Goal: Download file/media

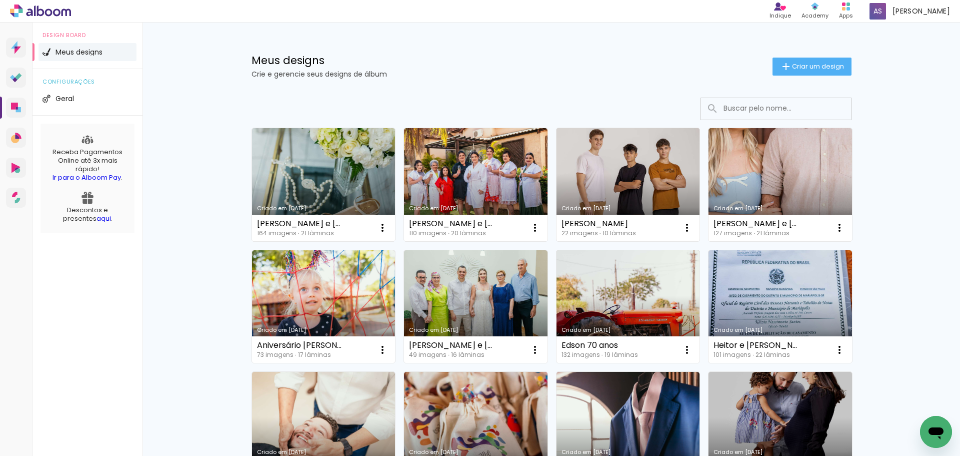
click at [643, 159] on link "Criado em [DATE]" at bounding box center [629, 184] width 144 height 113
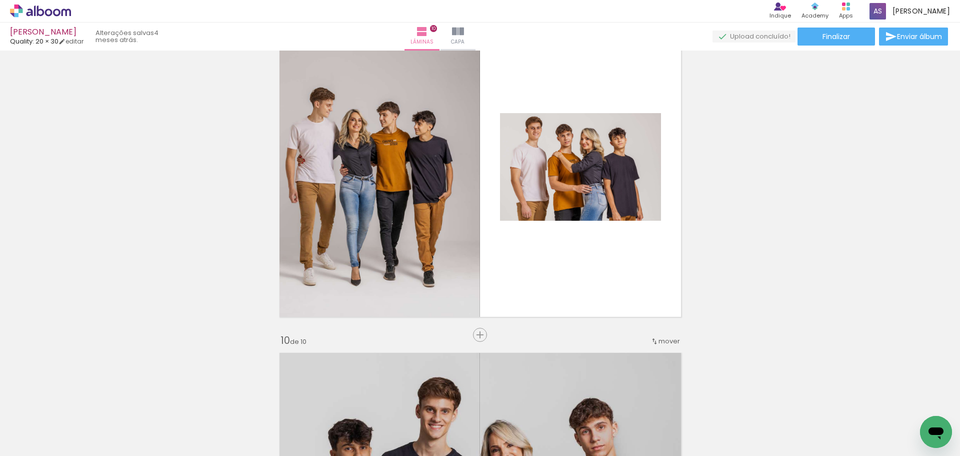
scroll to position [2732, 0]
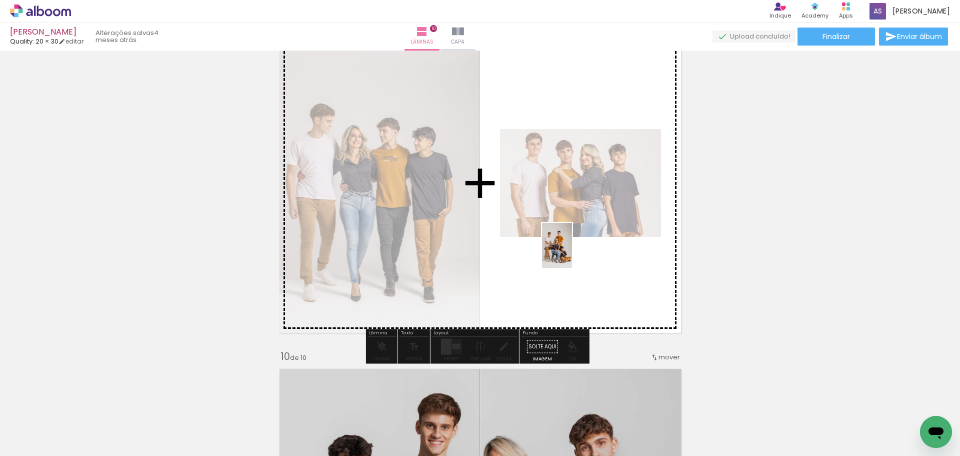
drag, startPoint x: 500, startPoint y: 424, endPoint x: 575, endPoint y: 245, distance: 194.6
click at [575, 245] on quentale-workspace at bounding box center [480, 228] width 960 height 456
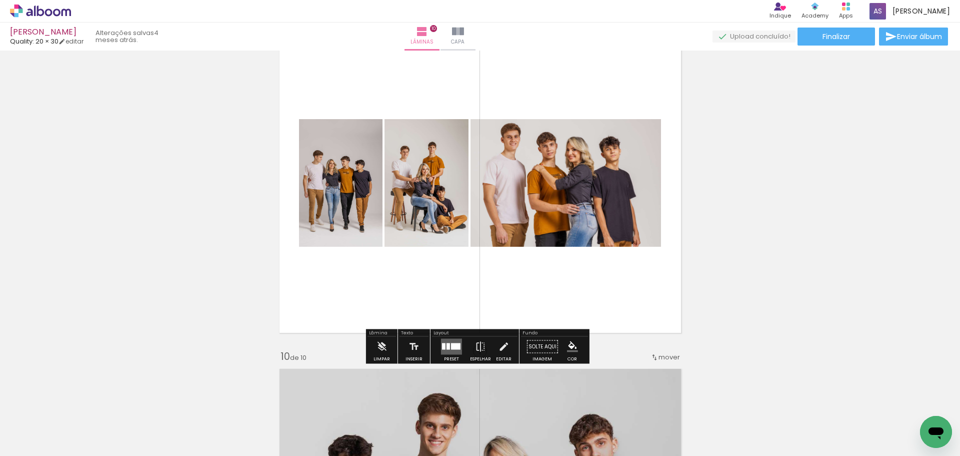
click at [452, 349] on div at bounding box center [456, 346] width 10 height 7
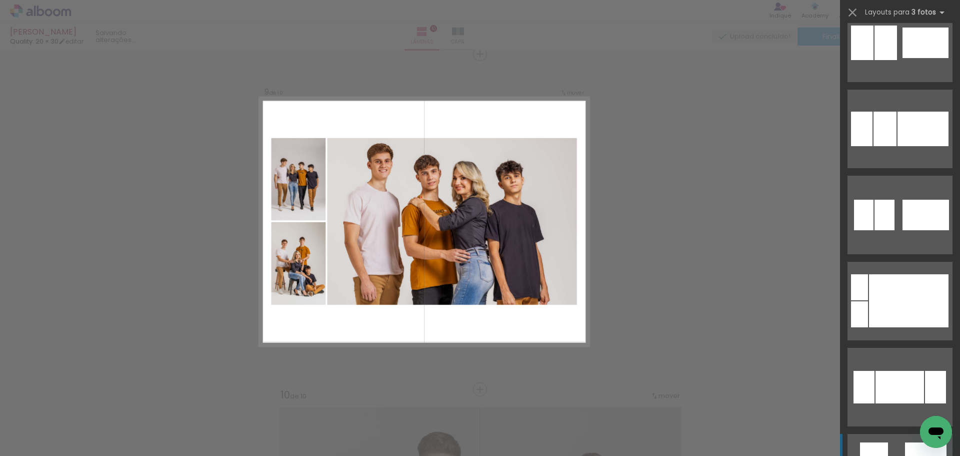
scroll to position [1350, 0]
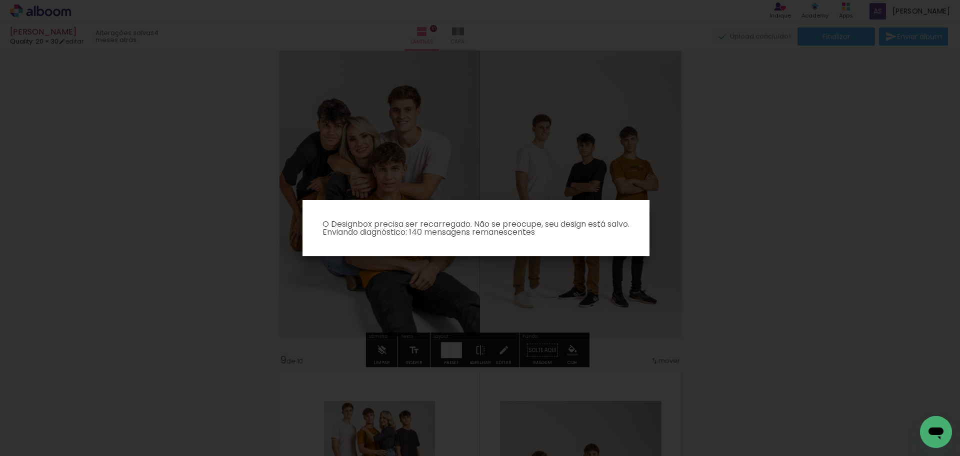
scroll to position [2644, 0]
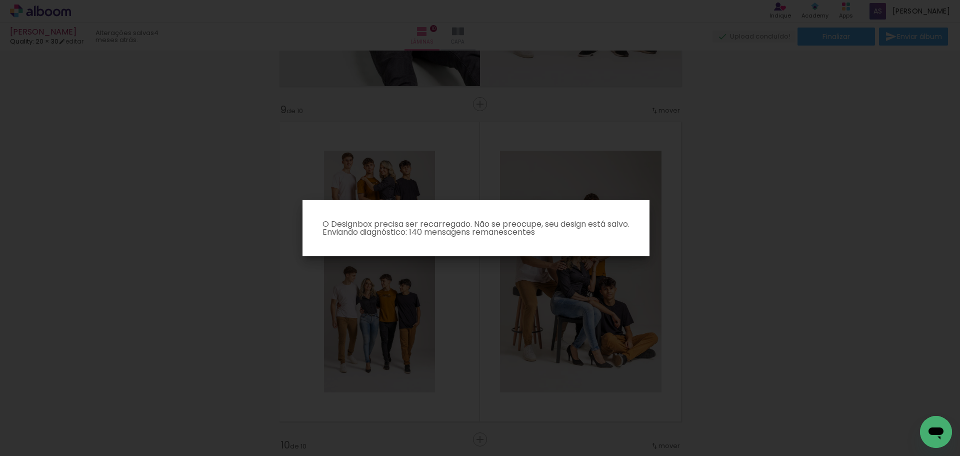
click at [749, 184] on iron-overlay-backdrop at bounding box center [480, 228] width 960 height 456
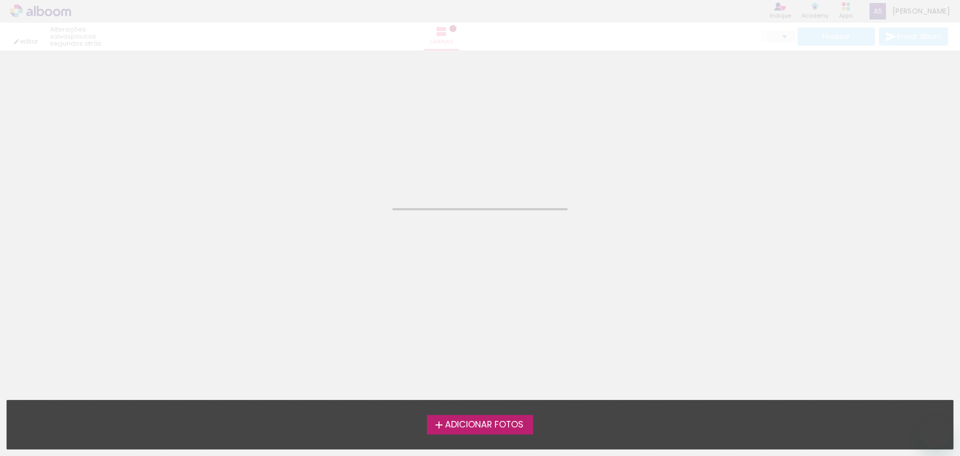
click at [716, 231] on neon-animated-pages "Confirmar Cancelar" at bounding box center [480, 253] width 960 height 405
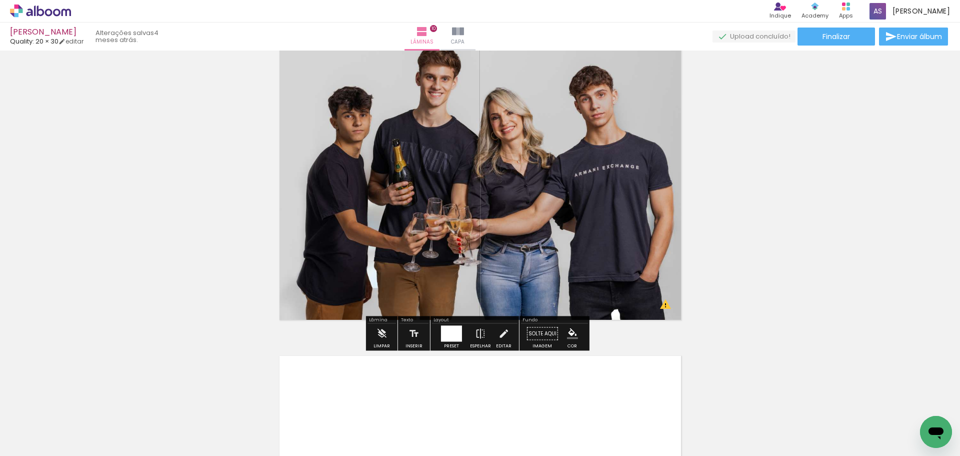
scroll to position [3051, 0]
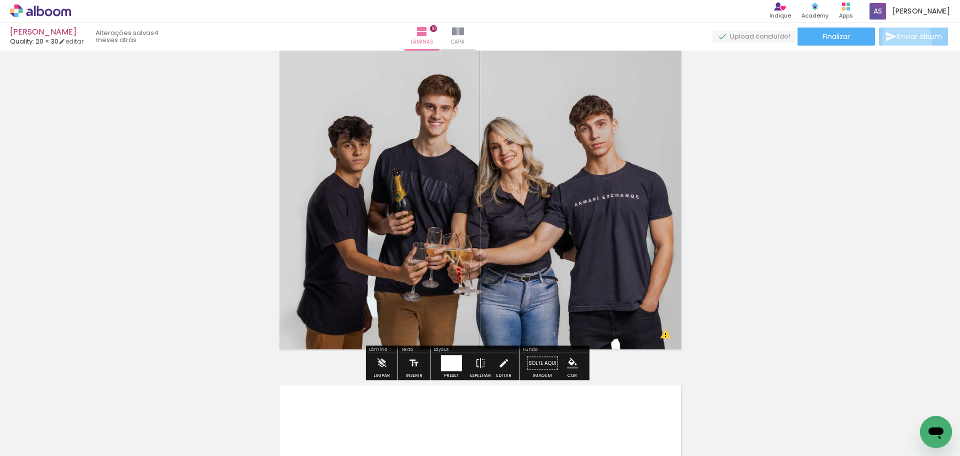
click at [905, 40] on span "Enviar álbum" at bounding box center [919, 36] width 45 height 7
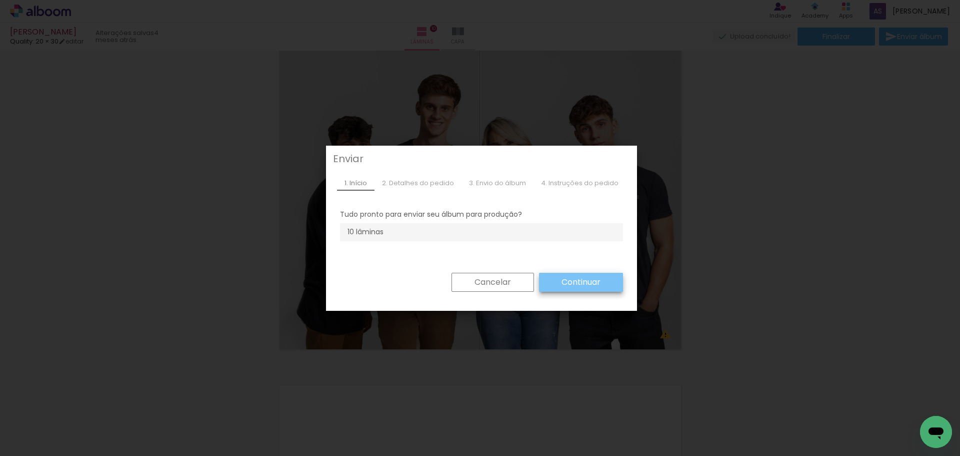
click at [0, 0] on slot "Continuar" at bounding box center [0, 0] width 0 height 0
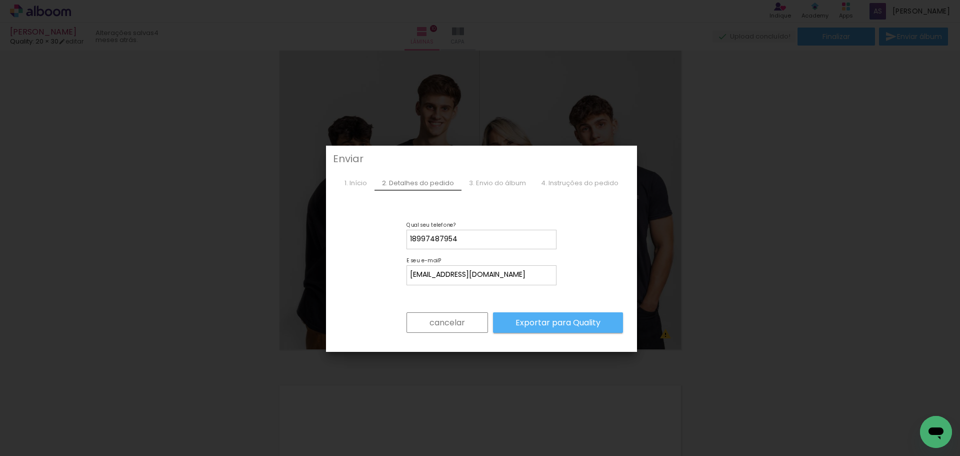
click at [426, 326] on paper-button "cancelar" at bounding box center [448, 322] width 82 height 21
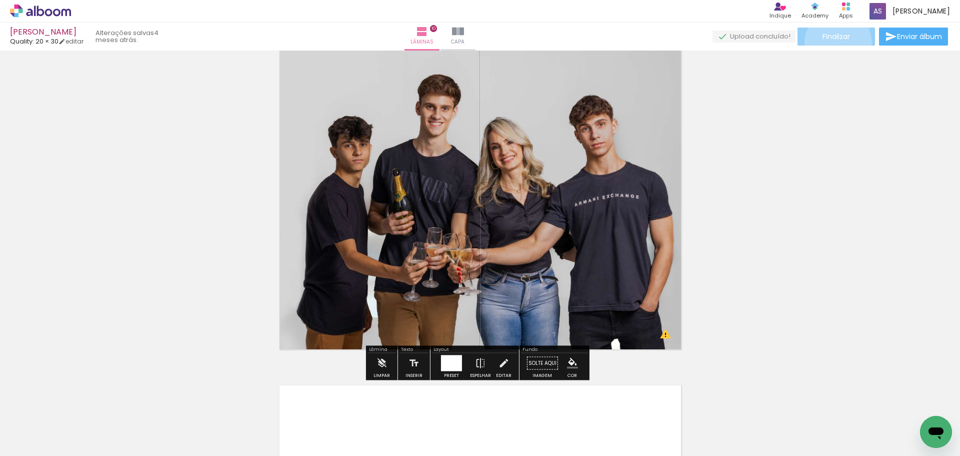
click at [835, 42] on paper-button "Finalizar" at bounding box center [837, 37] width 78 height 18
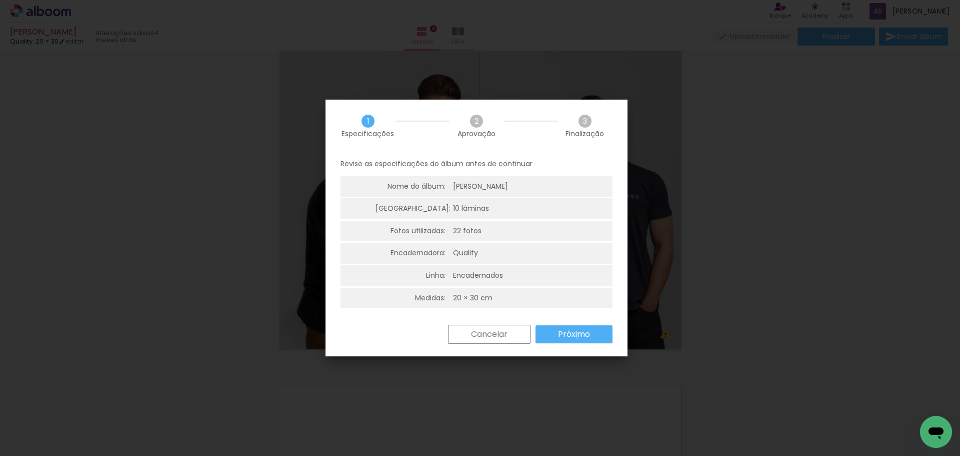
click at [0, 0] on slot "Próximo" at bounding box center [0, 0] width 0 height 0
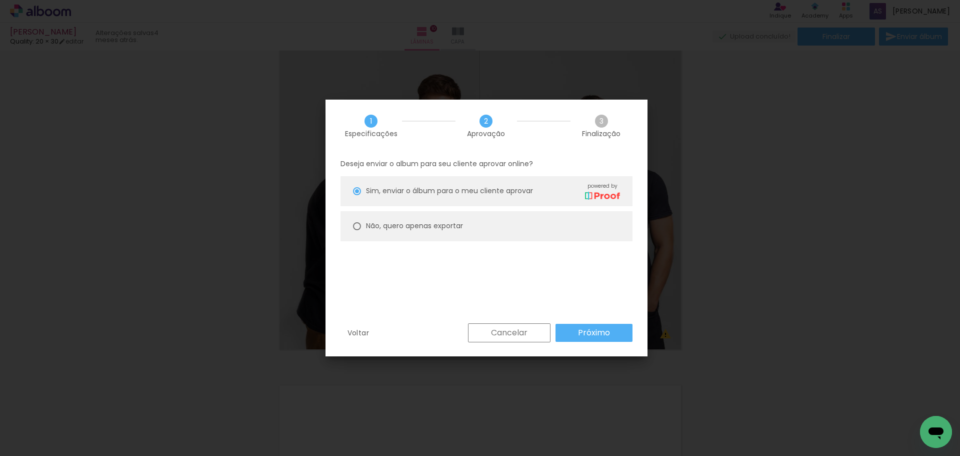
click at [0, 0] on slot "Não, quero apenas exportar" at bounding box center [0, 0] width 0 height 0
type paper-radio-button "on"
click at [0, 0] on slot "Próximo" at bounding box center [0, 0] width 0 height 0
type input "Alta, 300 DPI"
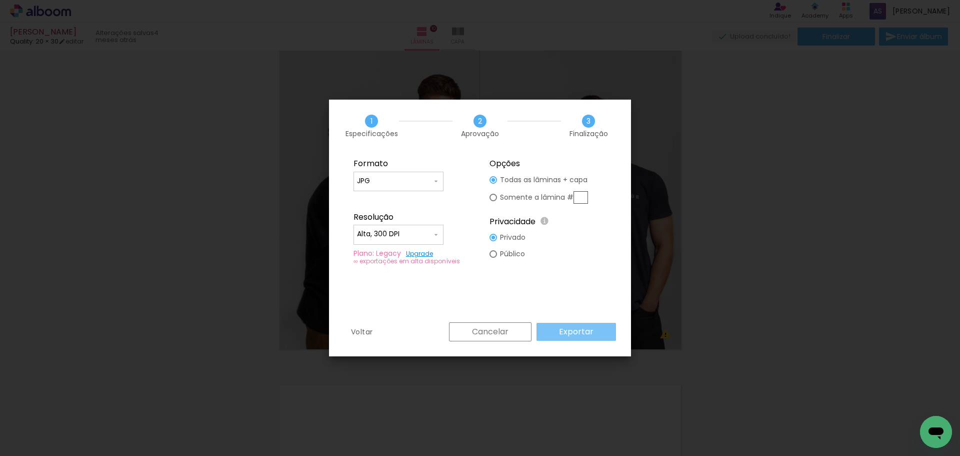
click at [601, 325] on paper-button "Exportar" at bounding box center [577, 332] width 80 height 18
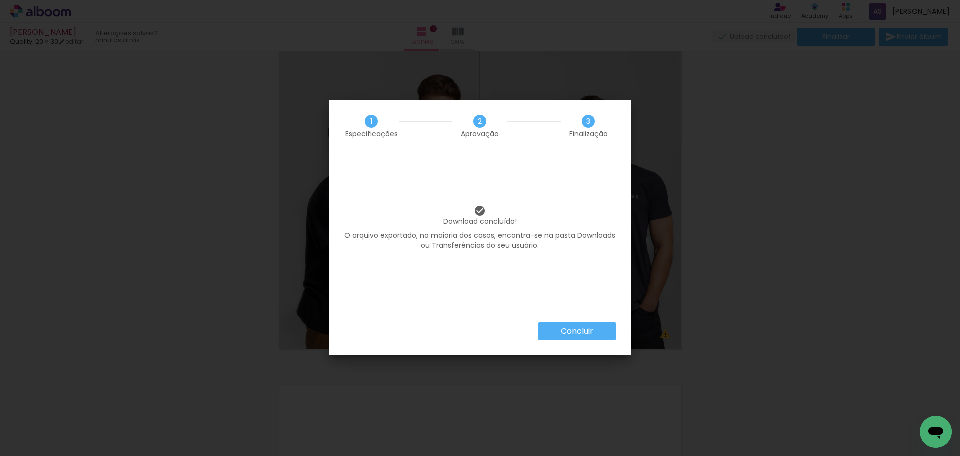
click at [0, 0] on slot "Concluir" at bounding box center [0, 0] width 0 height 0
